Goal: Find specific page/section: Find specific page/section

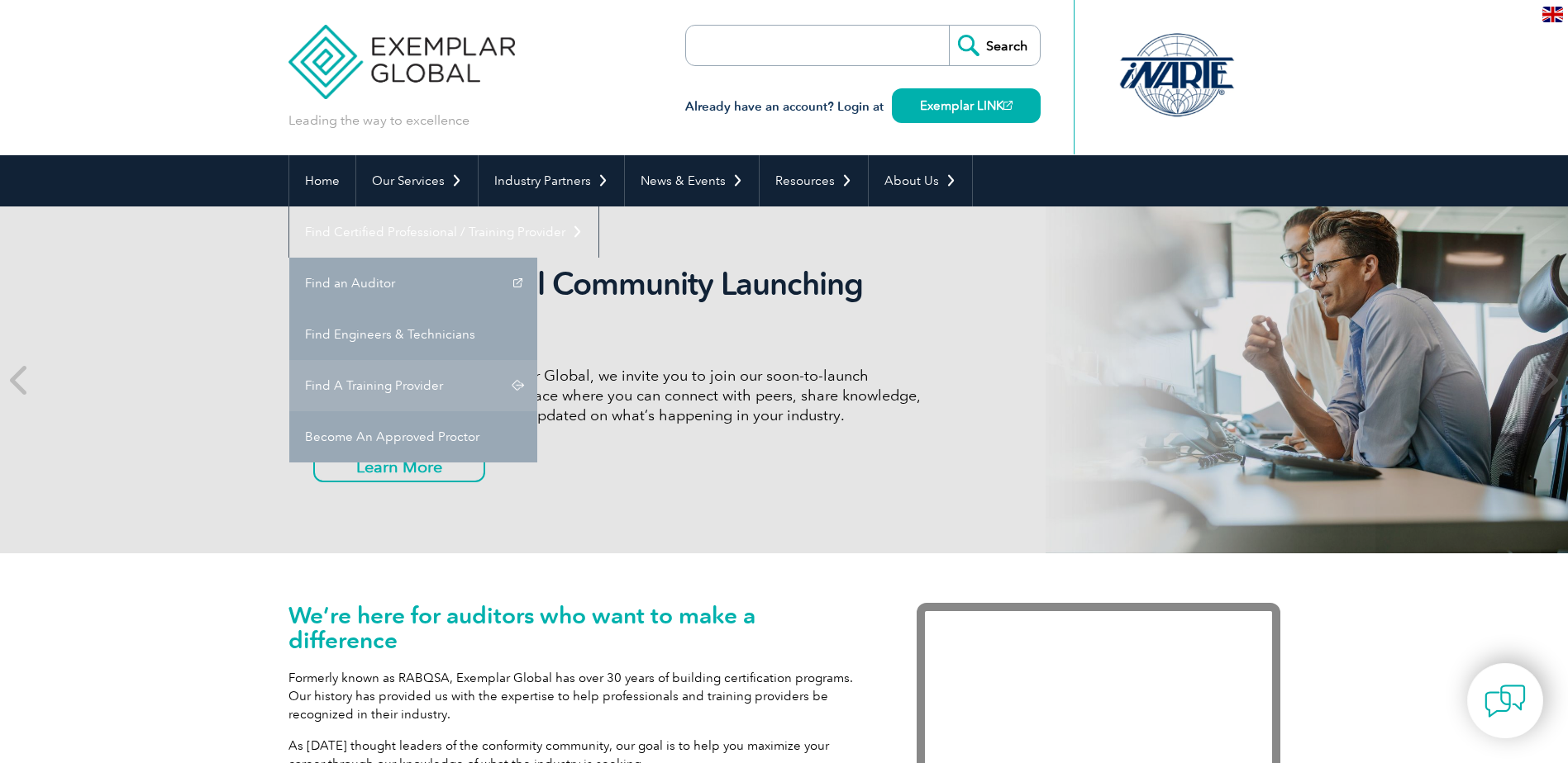
click at [537, 360] on link "Find A Training Provider" at bounding box center [413, 386] width 248 height 51
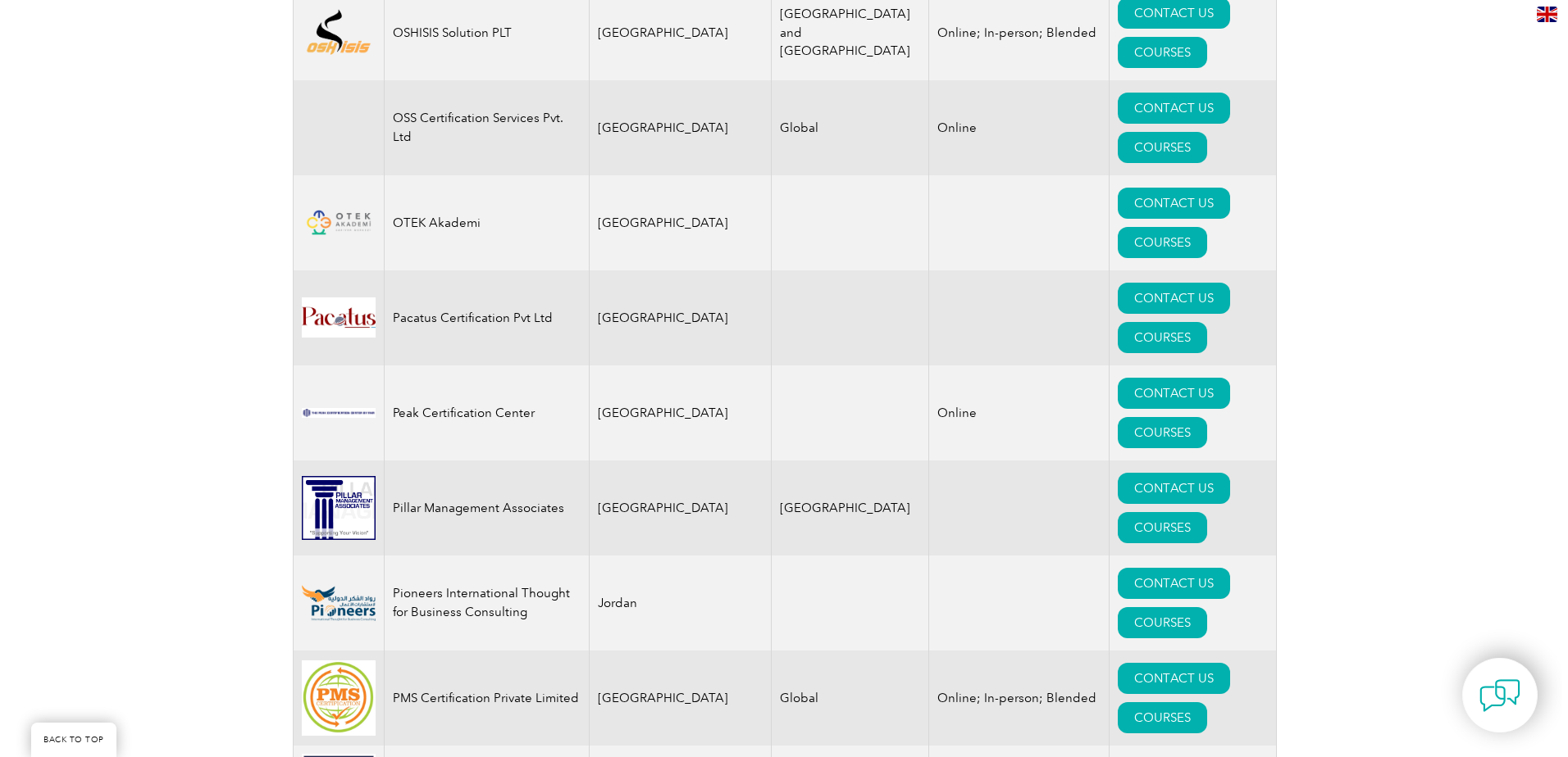
scroll to position [18591, 0]
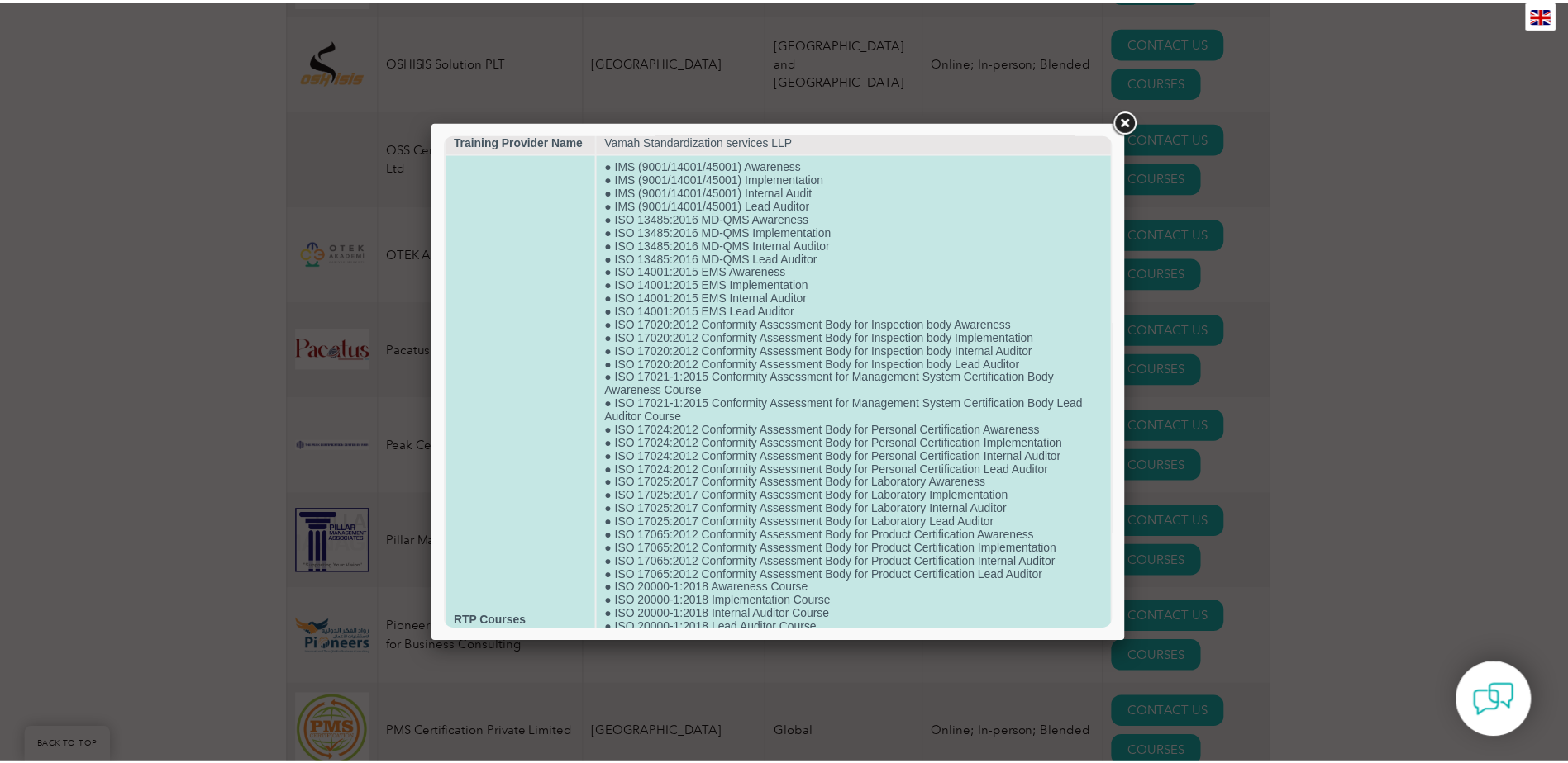
scroll to position [0, 0]
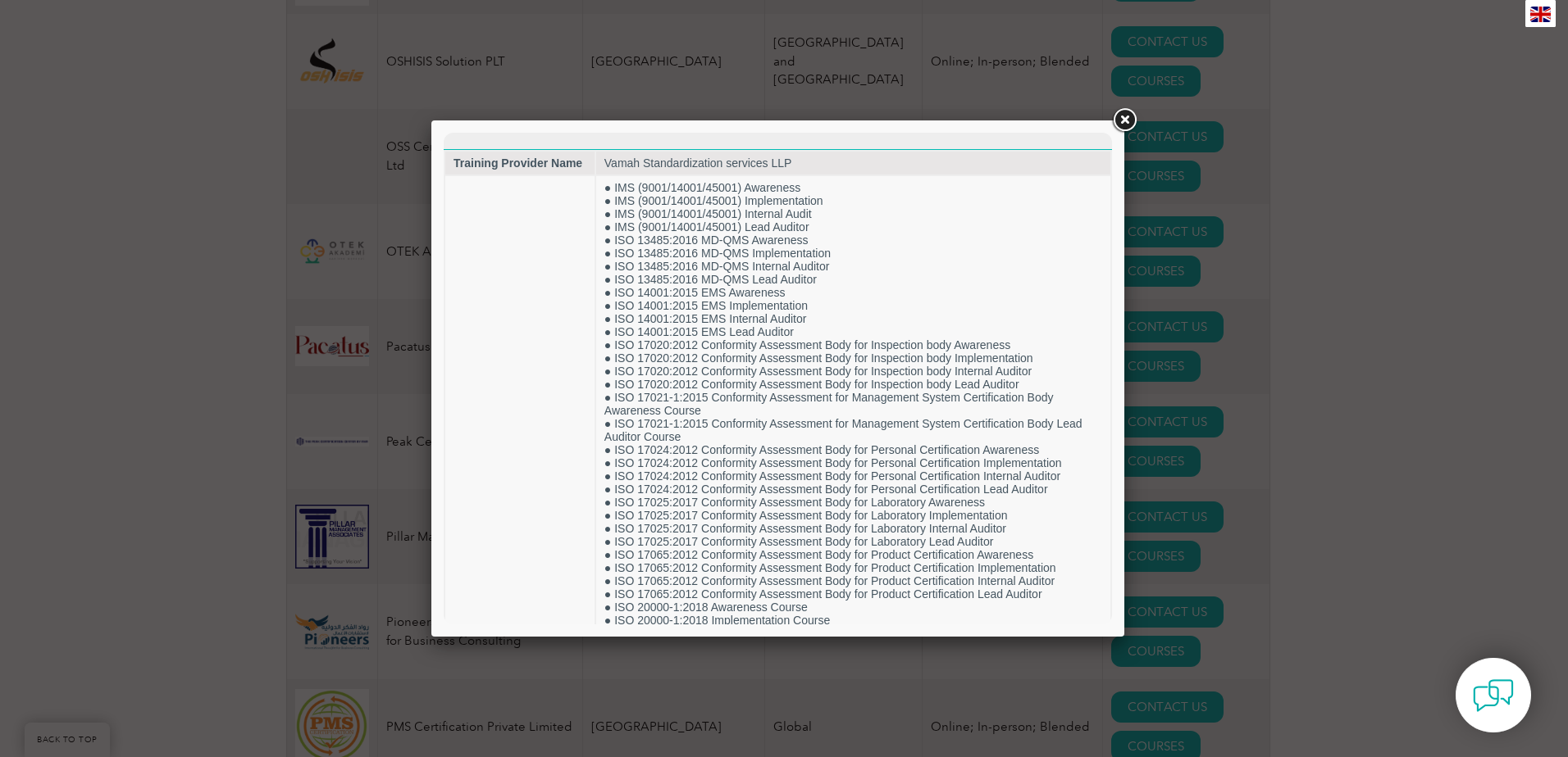
click at [267, 406] on div at bounding box center [784, 378] width 1568 height 757
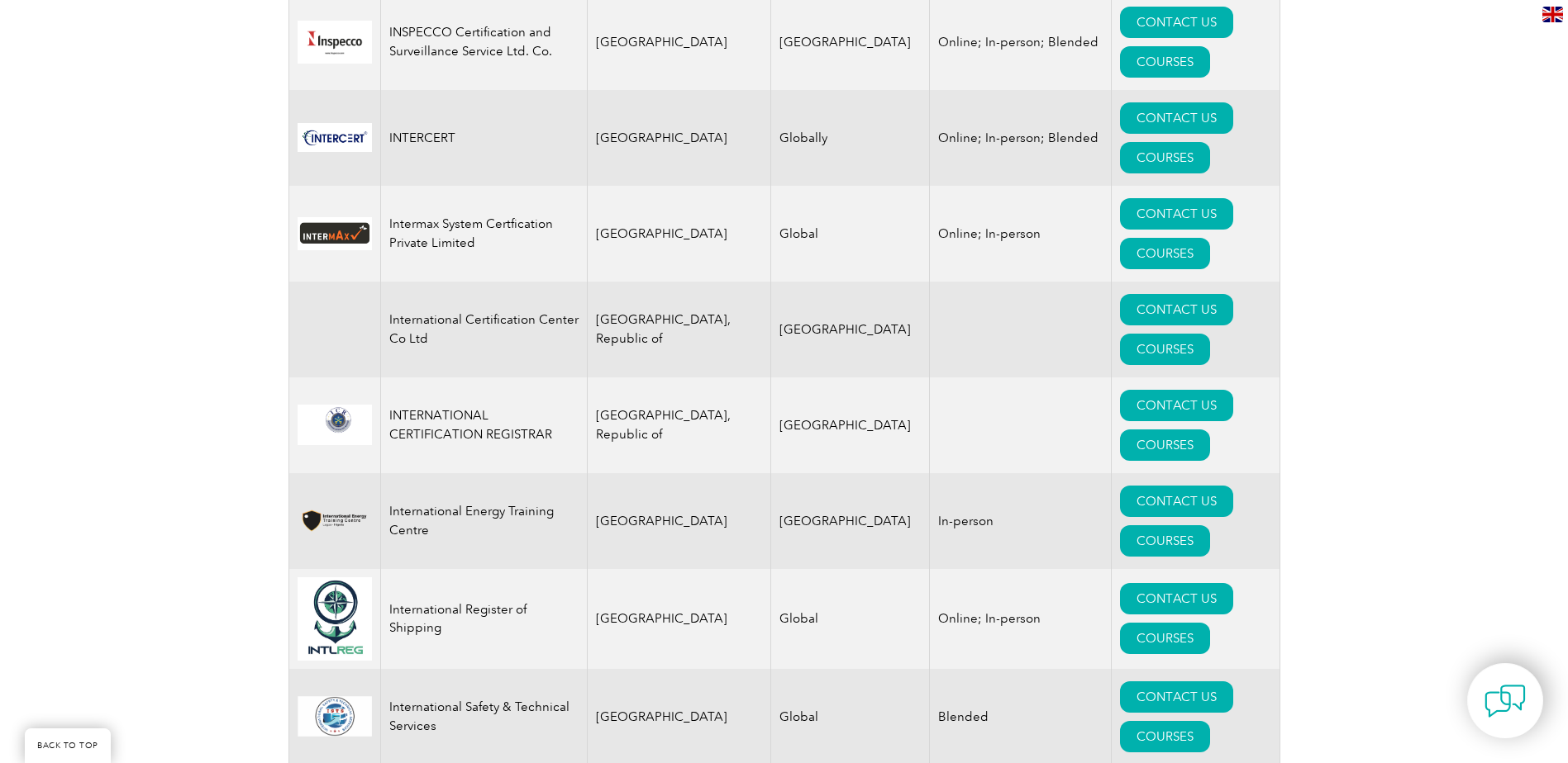
scroll to position [12046, 0]
